Goal: Transaction & Acquisition: Obtain resource

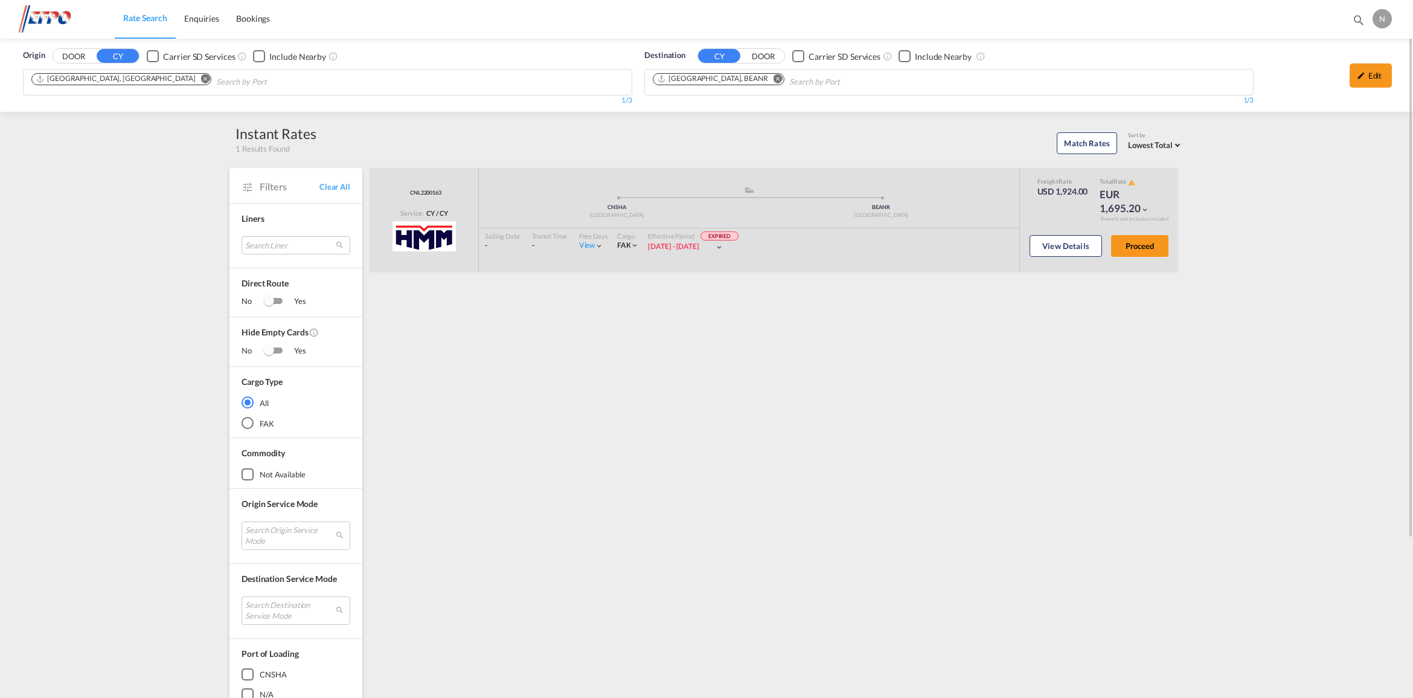
click at [201, 77] on md-icon "Remove" at bounding box center [205, 78] width 9 height 9
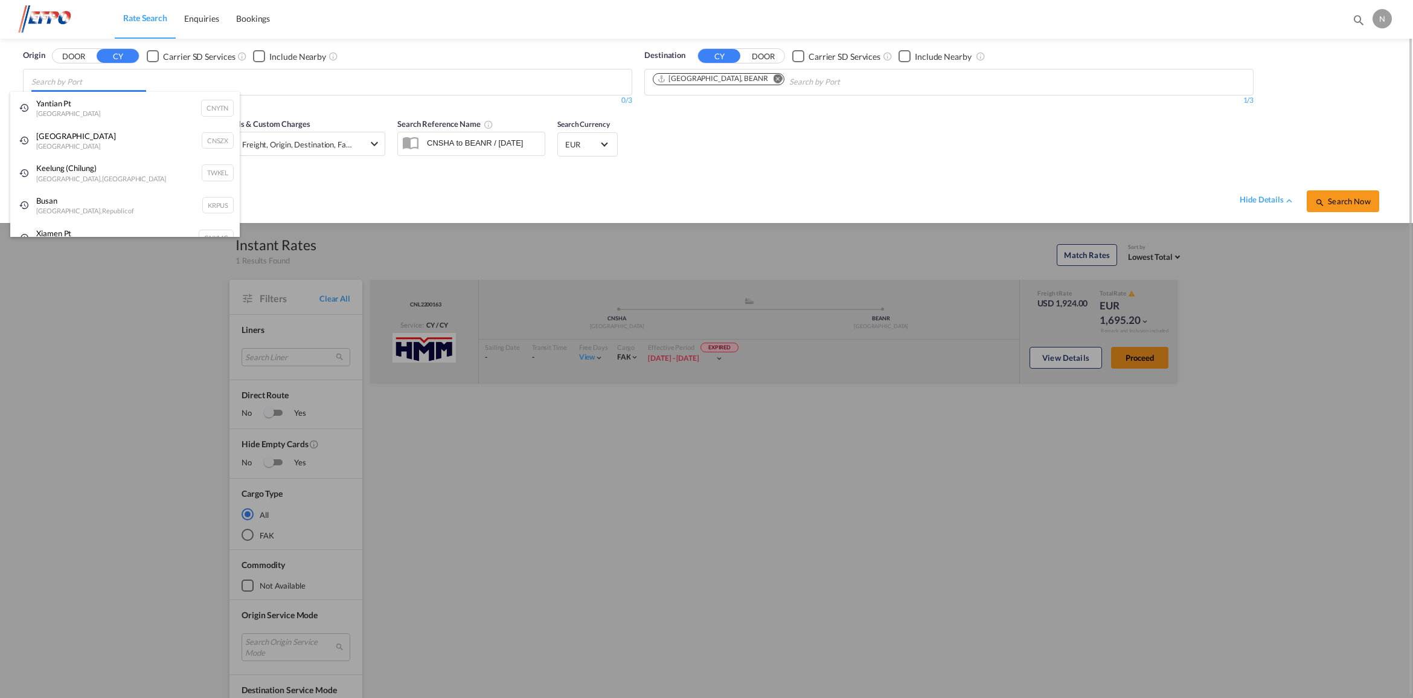
click at [487, 80] on body "Rate Search Enquiries Bookings Rate Search Enquiries Bookings" at bounding box center [706, 349] width 1413 height 698
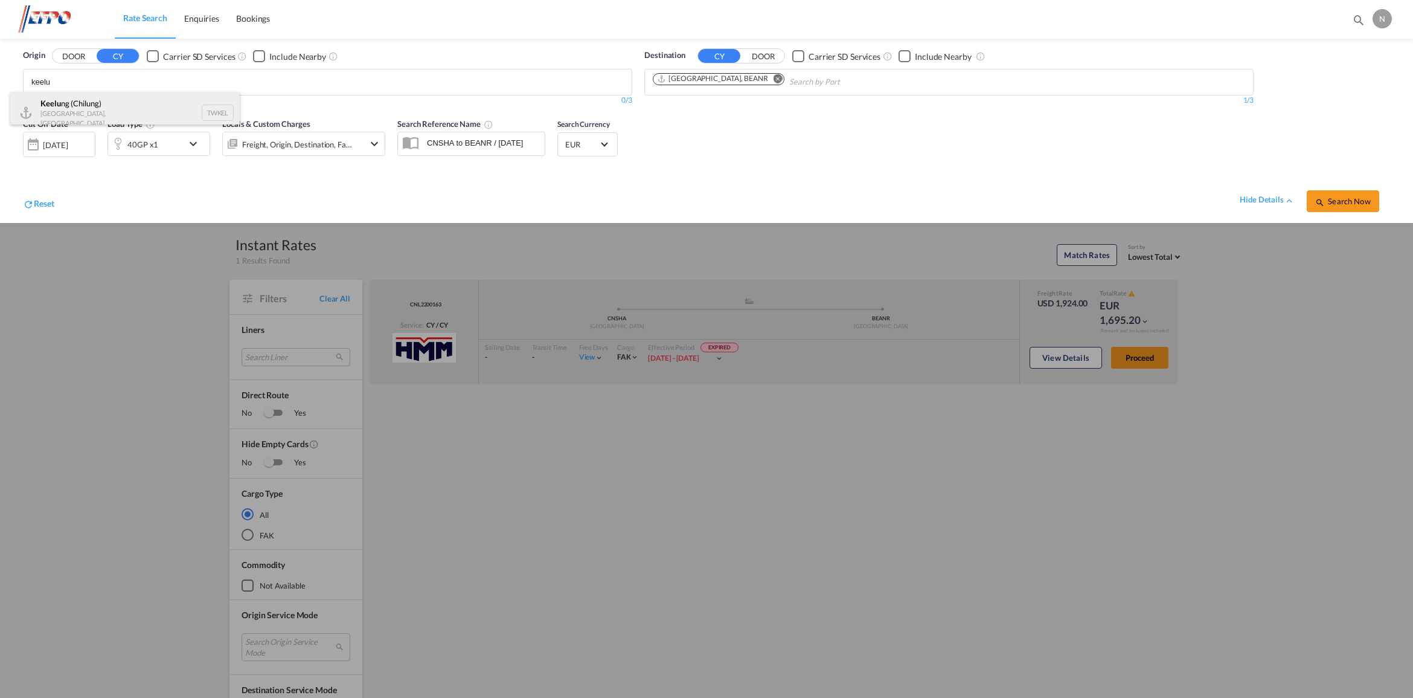
type input "keelu"
click at [142, 112] on div "Keelu ng ([GEOGRAPHIC_DATA]) [GEOGRAPHIC_DATA], Province of [GEOGRAPHIC_DATA] T…" at bounding box center [125, 113] width 230 height 42
click at [61, 136] on div "[DATE]" at bounding box center [59, 144] width 72 height 25
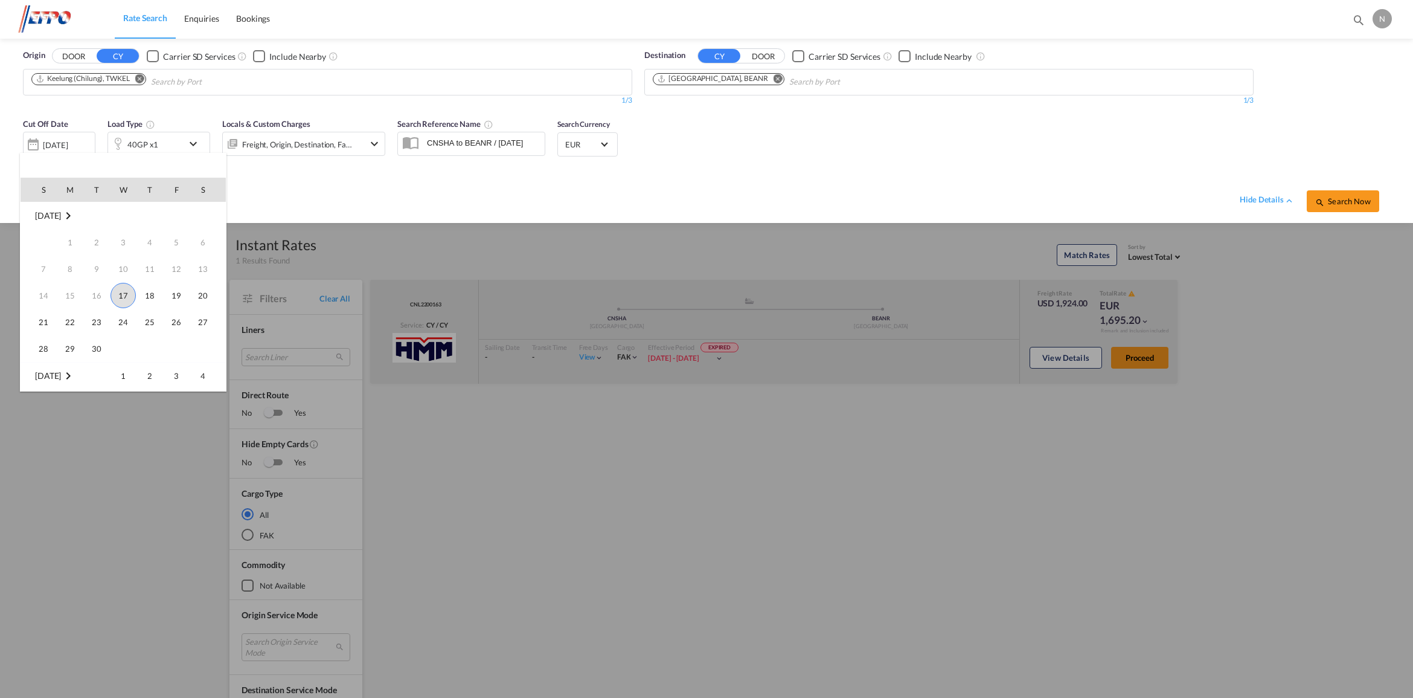
click at [122, 298] on span "17" at bounding box center [123, 295] width 25 height 25
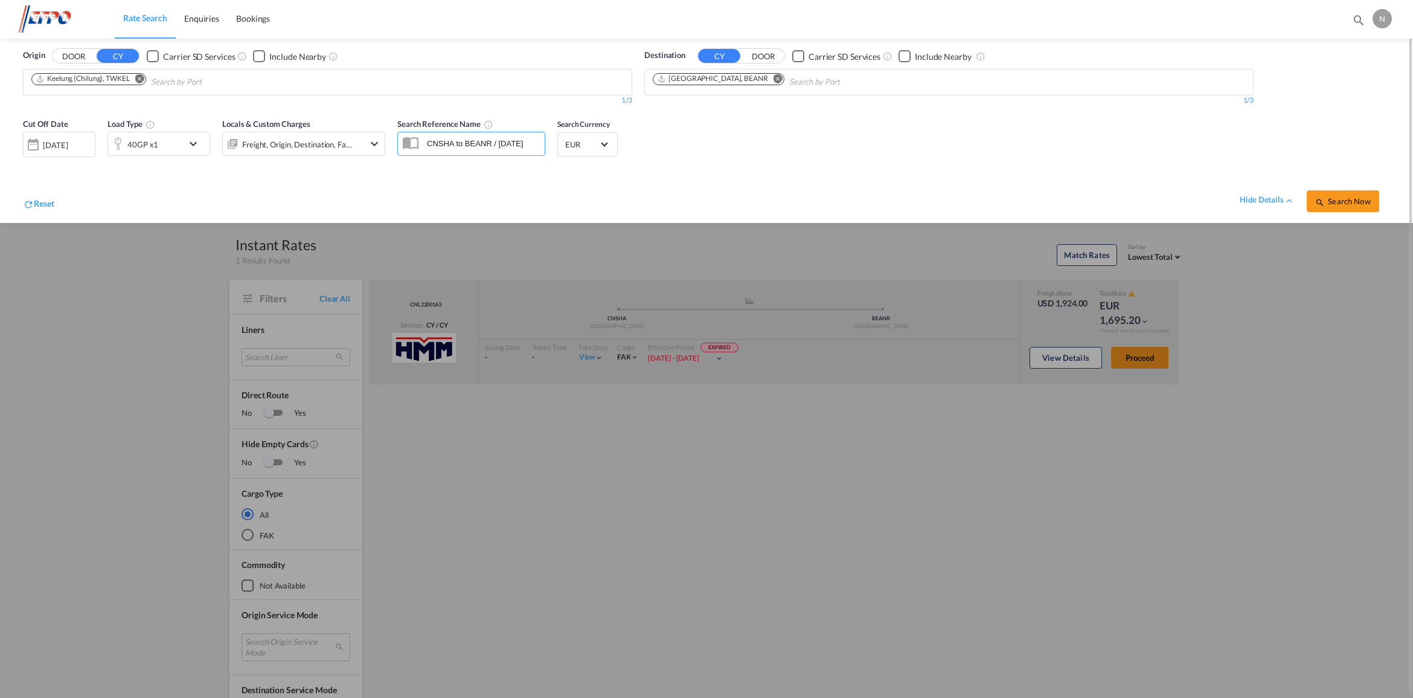
click at [192, 143] on md-icon "icon-chevron-down" at bounding box center [196, 143] width 21 height 14
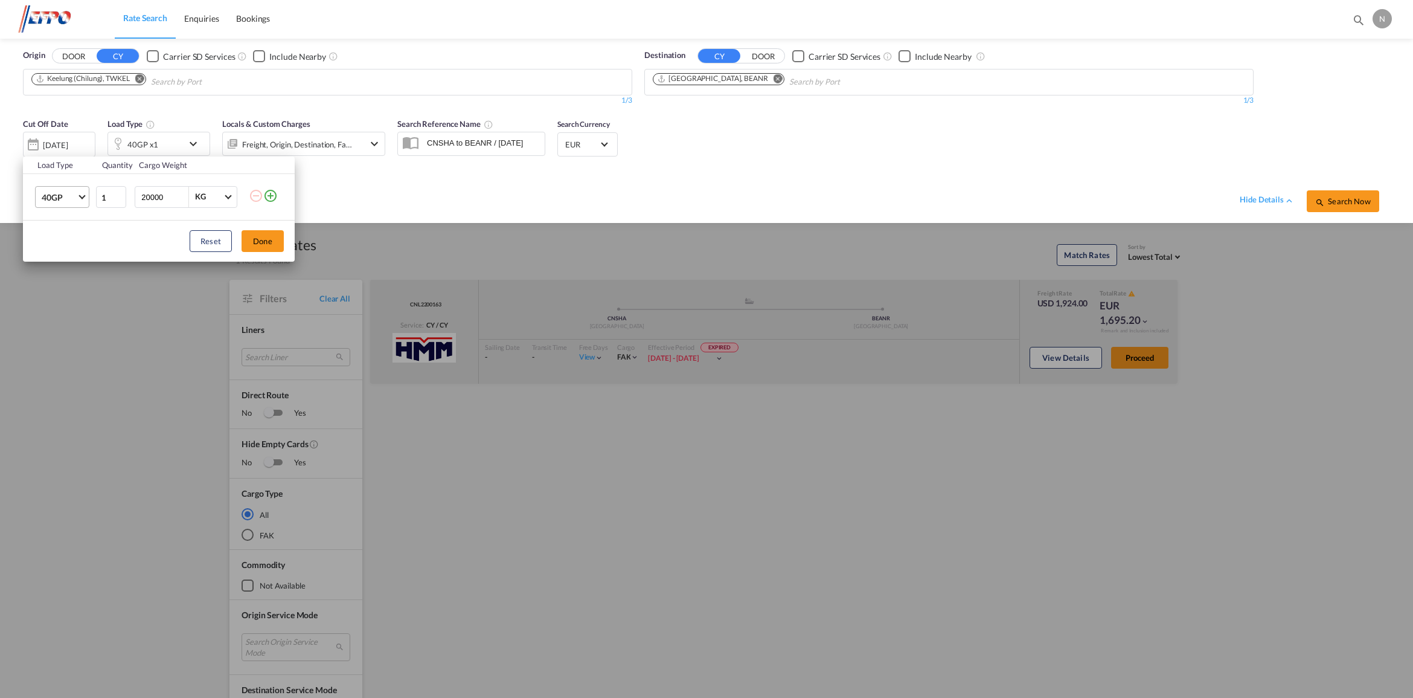
click at [56, 195] on span "40GP" at bounding box center [59, 197] width 35 height 12
click at [56, 173] on div "20GP" at bounding box center [52, 168] width 21 height 12
click at [266, 246] on button "Done" at bounding box center [263, 241] width 42 height 22
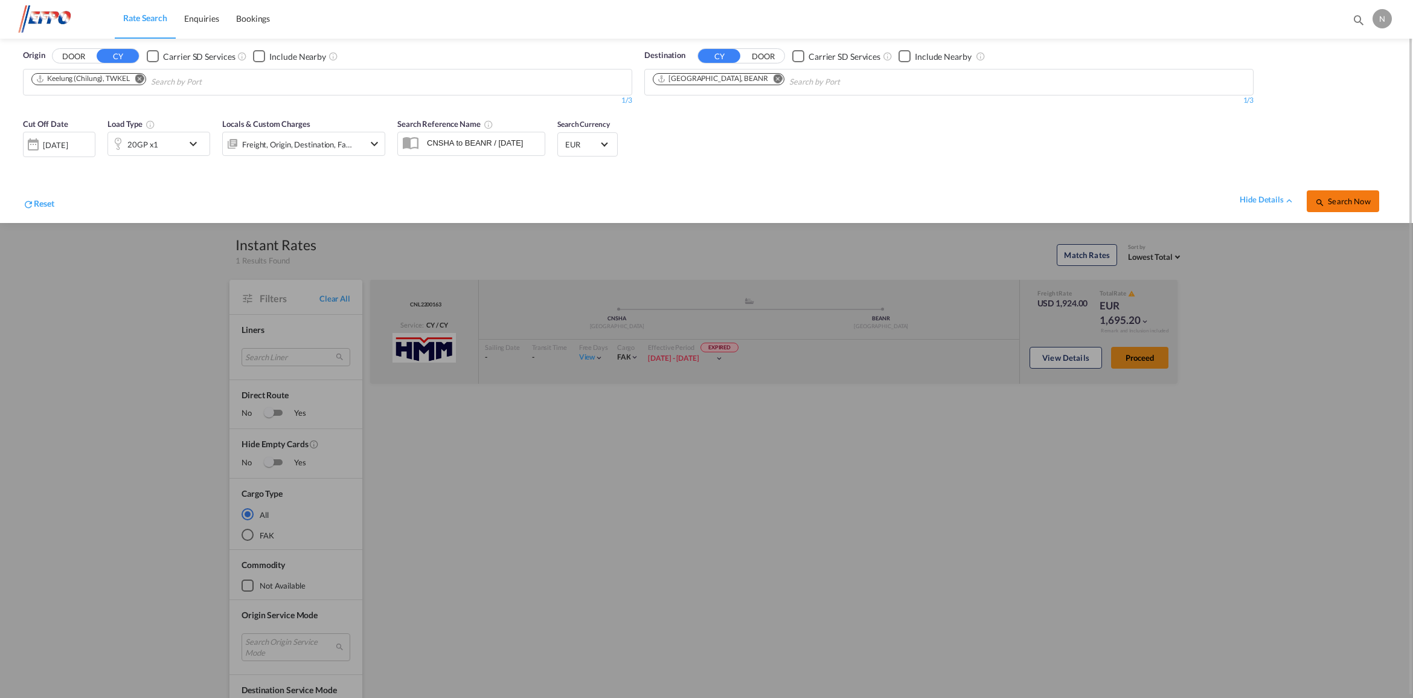
click at [1355, 203] on span "Search Now" at bounding box center [1342, 201] width 55 height 10
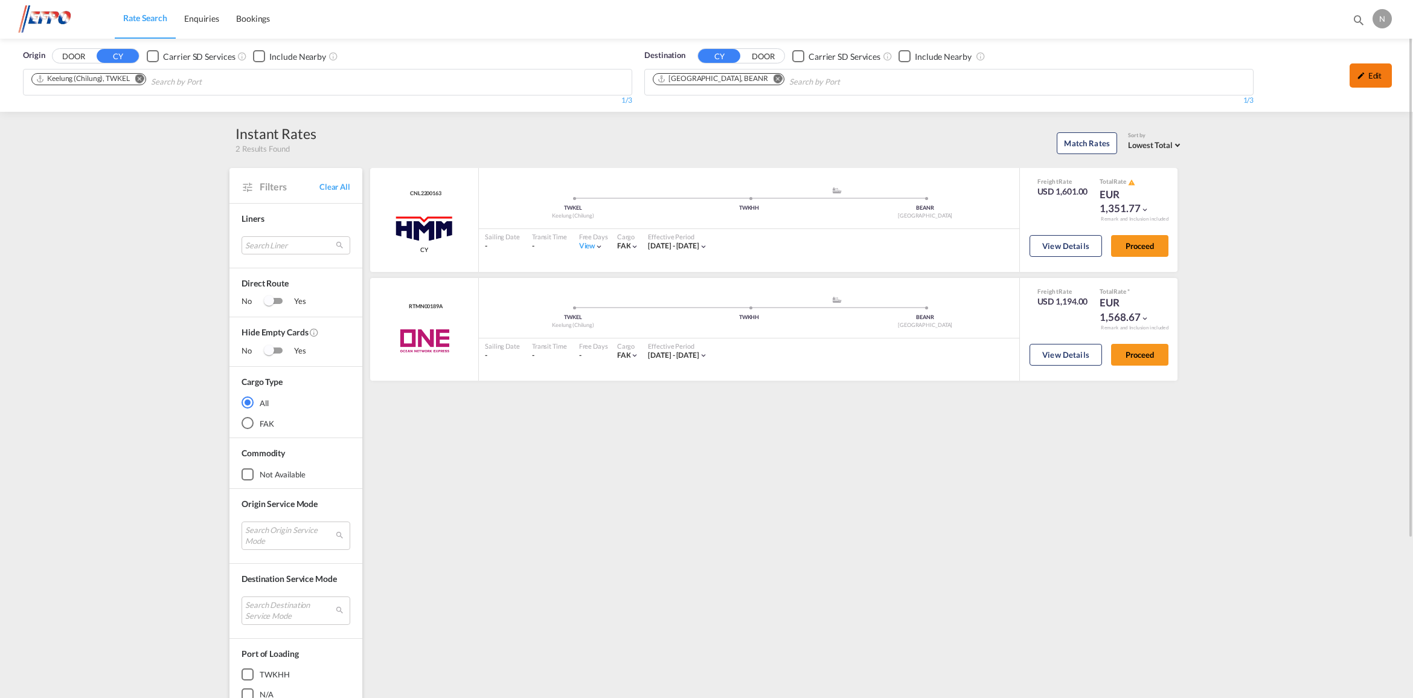
click at [1387, 74] on div "Edit" at bounding box center [1371, 75] width 42 height 24
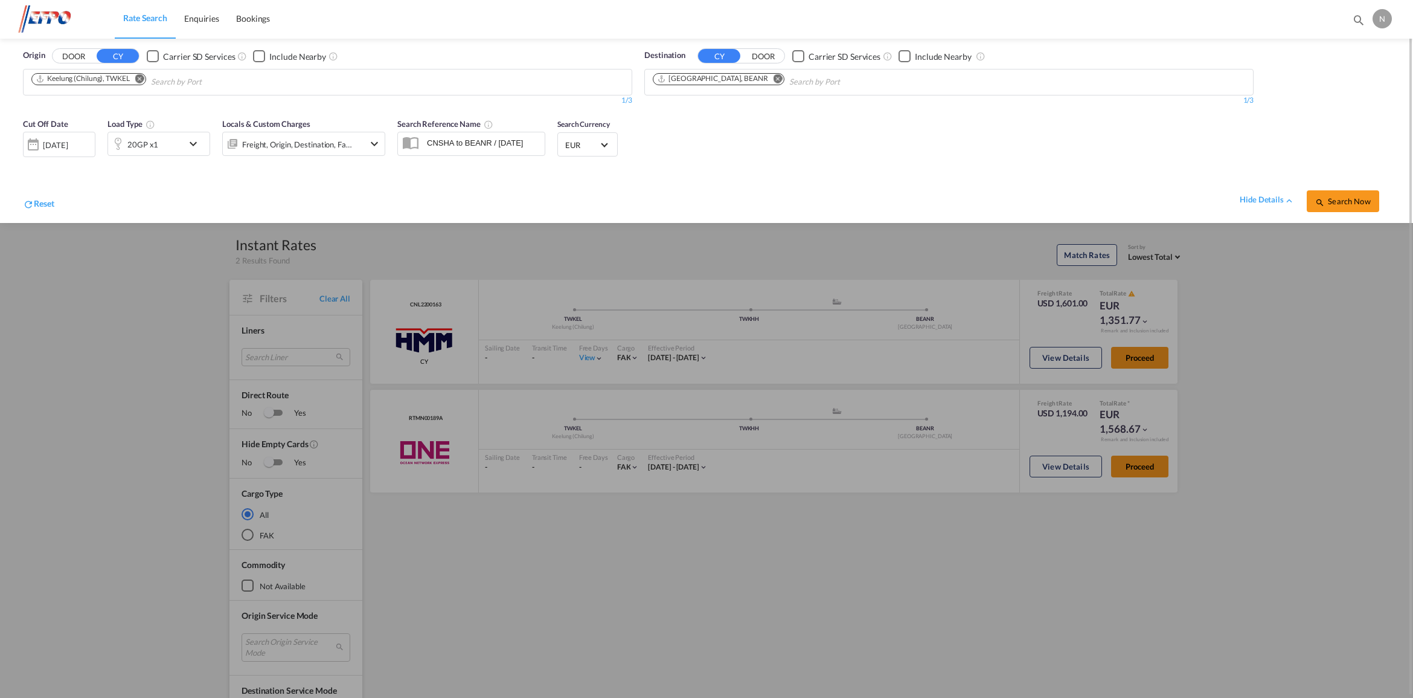
click at [584, 143] on span "EUR" at bounding box center [582, 145] width 34 height 11
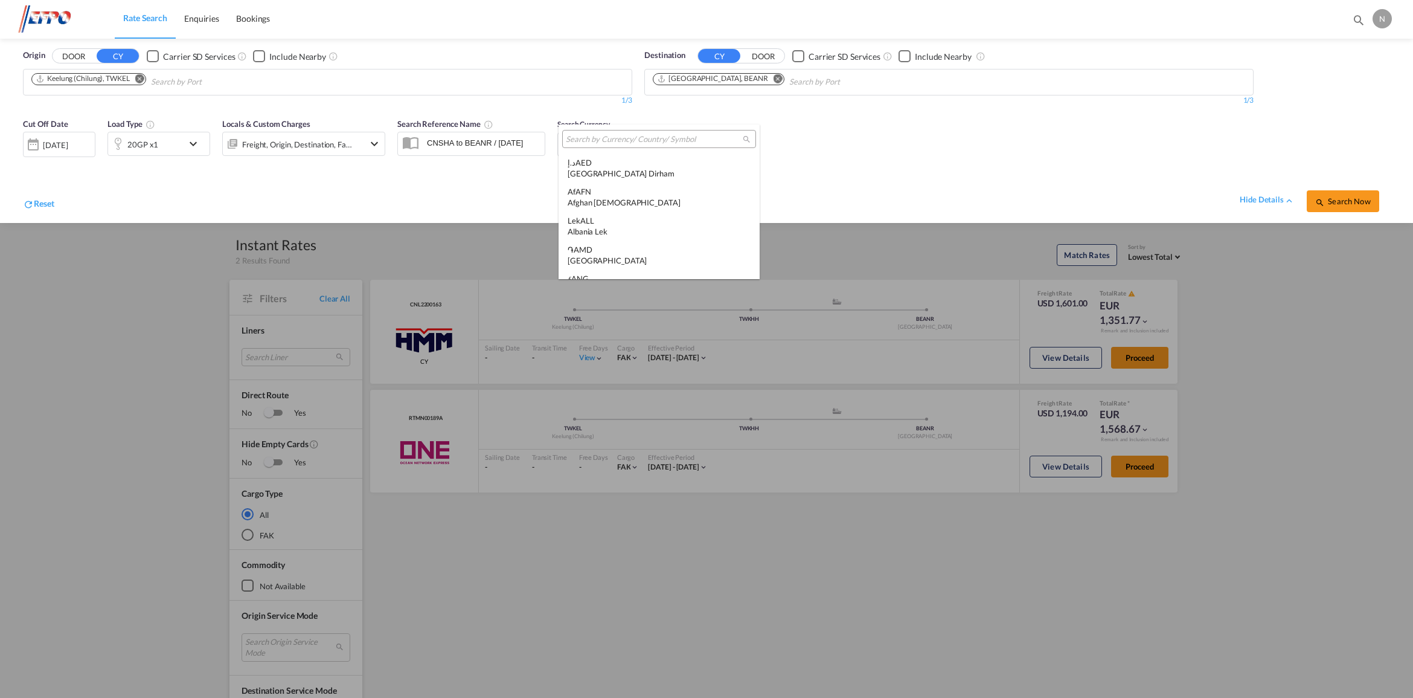
scroll to position [1212, 0]
click at [617, 137] on input "search" at bounding box center [654, 139] width 177 height 11
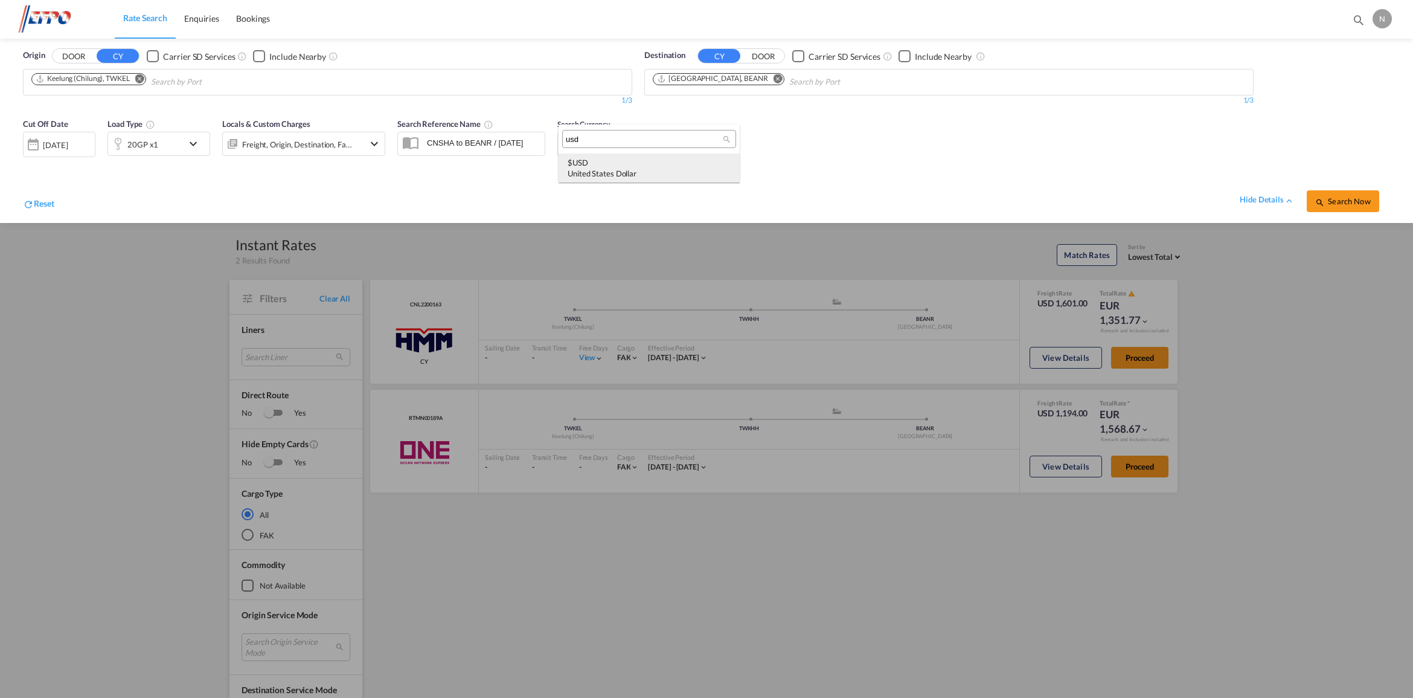
type input "usd"
click at [646, 165] on div "$ USD United States Dollar" at bounding box center [649, 168] width 163 height 22
click at [1346, 198] on span "Search Now" at bounding box center [1342, 201] width 55 height 10
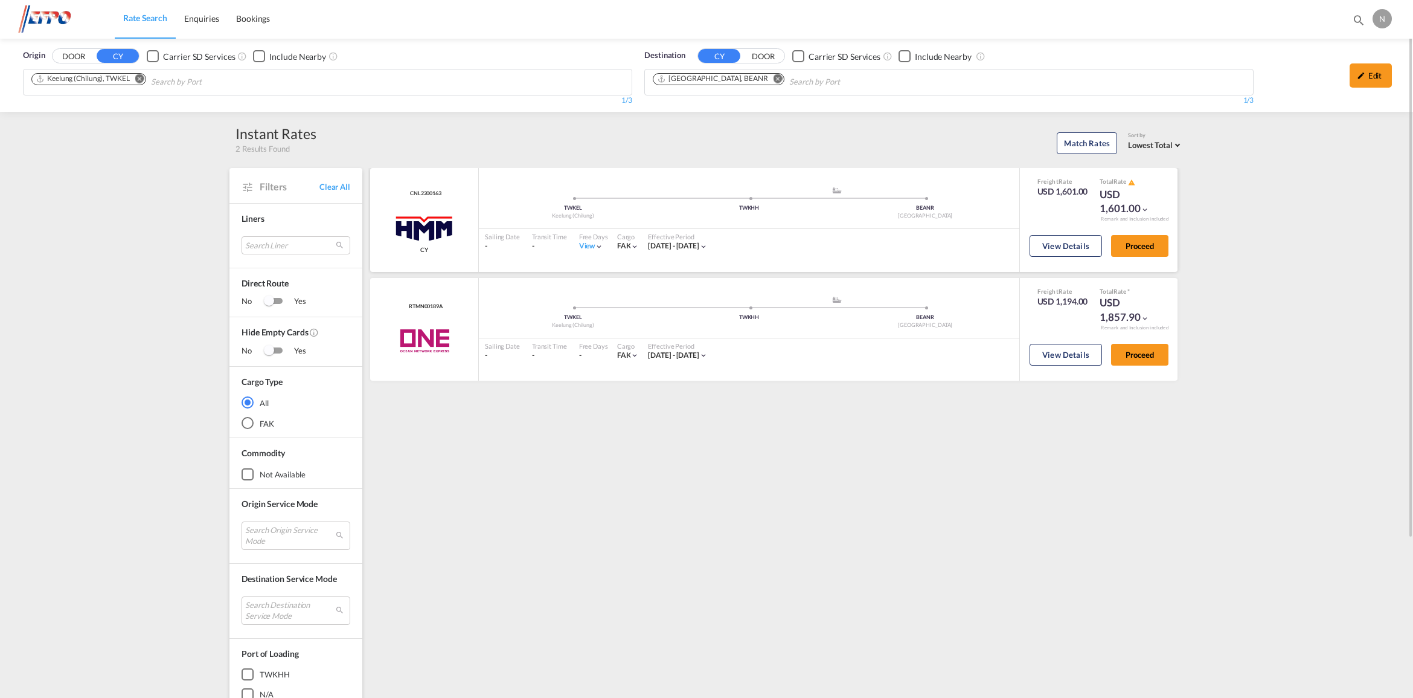
click at [1137, 204] on div "USD 1,601.00" at bounding box center [1130, 201] width 60 height 29
